Goal: Task Accomplishment & Management: Complete application form

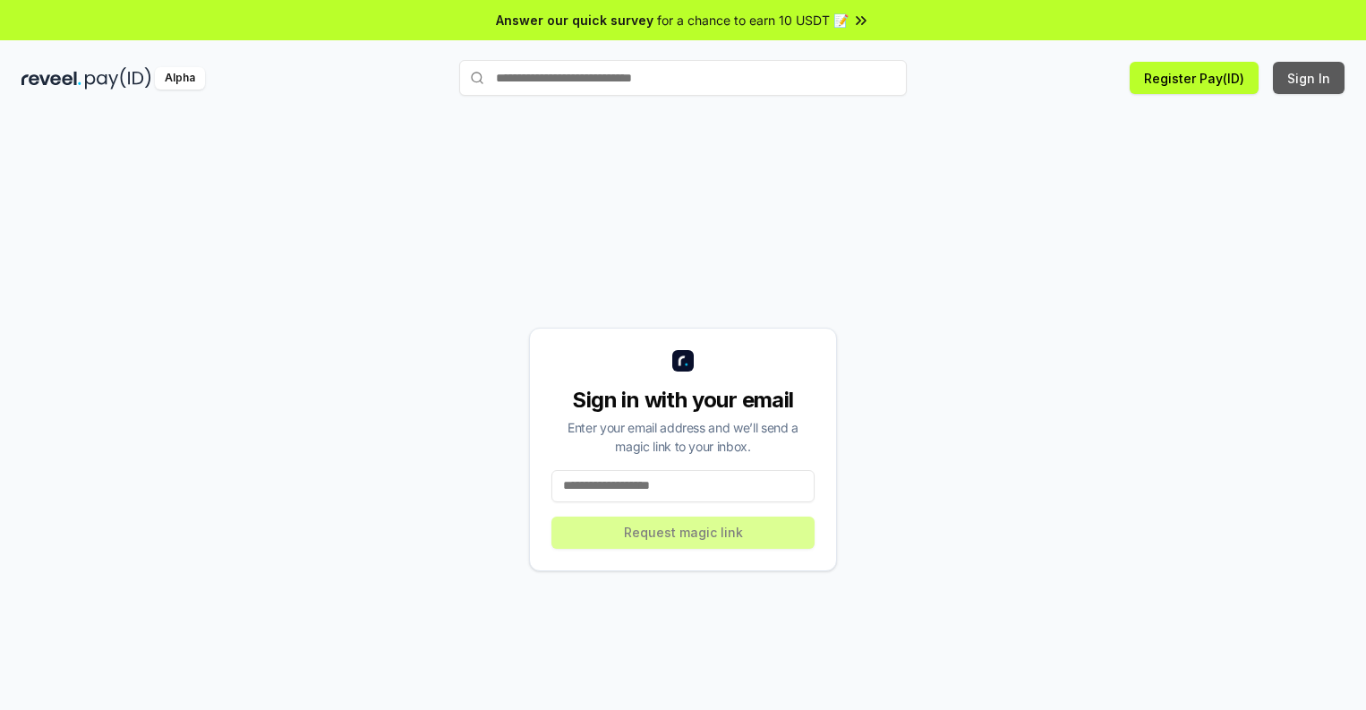
click at [1309, 78] on button "Sign In" at bounding box center [1309, 78] width 72 height 32
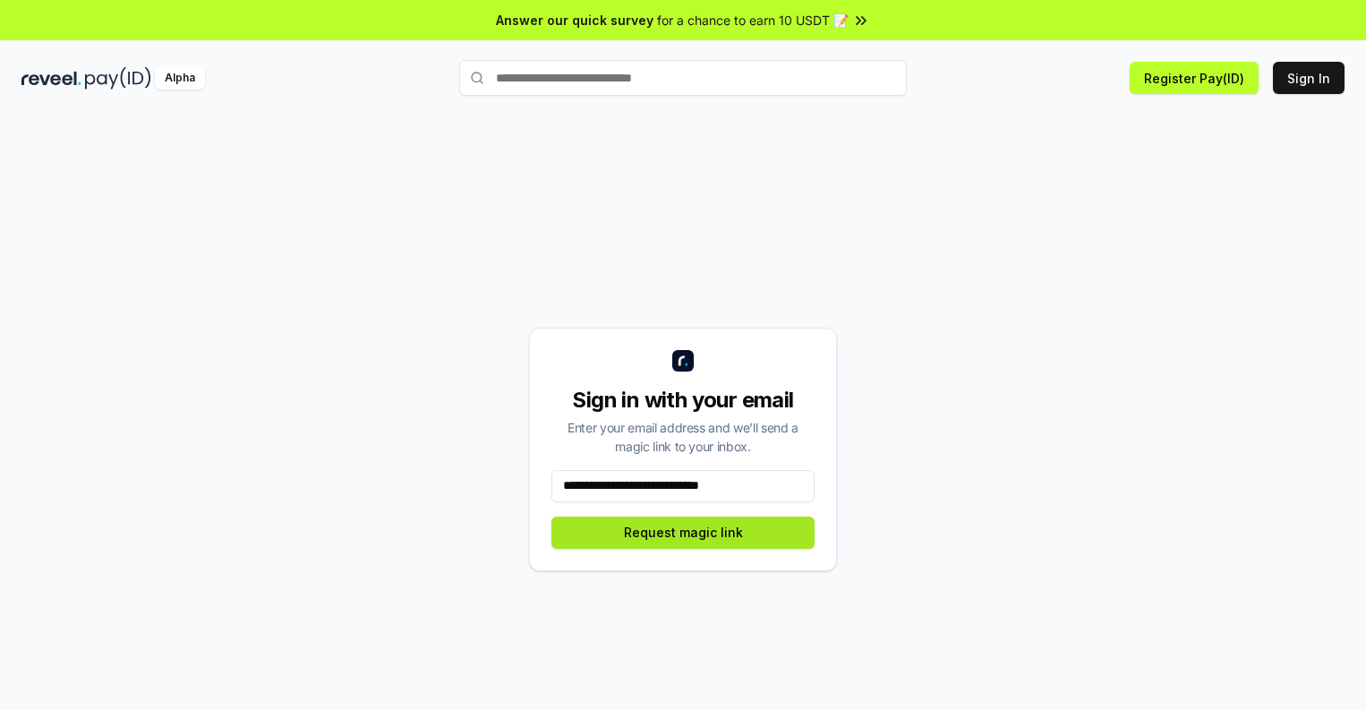
type input "**********"
click at [683, 532] on button "Request magic link" at bounding box center [682, 532] width 263 height 32
